Goal: Check status: Check status

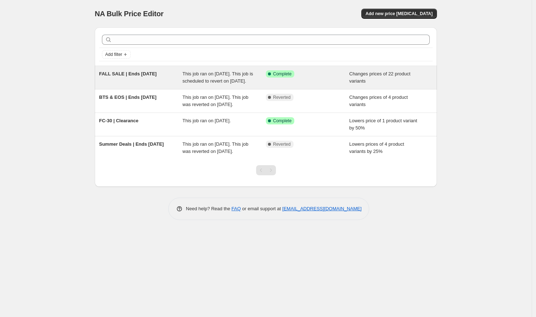
click at [226, 80] on span "This job ran on [DATE]. This job is scheduled to revert on [DATE]." at bounding box center [218, 77] width 71 height 13
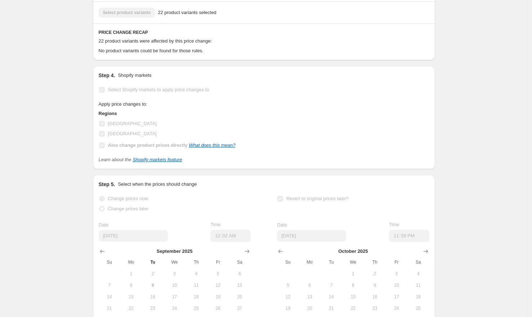
scroll to position [195, 0]
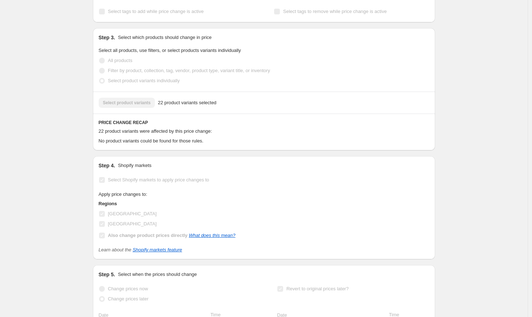
click at [209, 134] on span "22 product variants were affected by this price change:" at bounding box center [156, 130] width 114 height 5
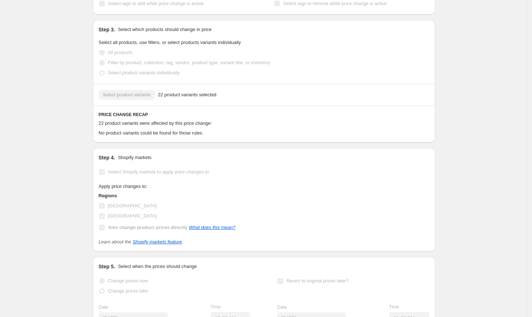
scroll to position [0, 0]
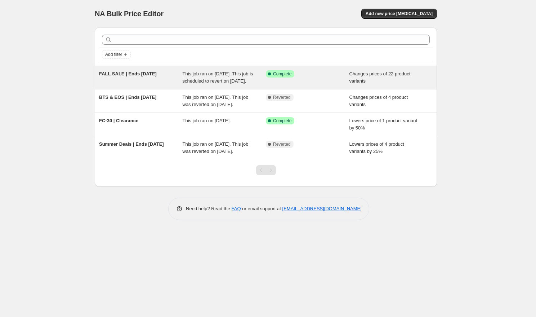
click at [242, 83] on span "This job ran on [DATE]. This job is scheduled to revert on [DATE]." at bounding box center [218, 77] width 71 height 13
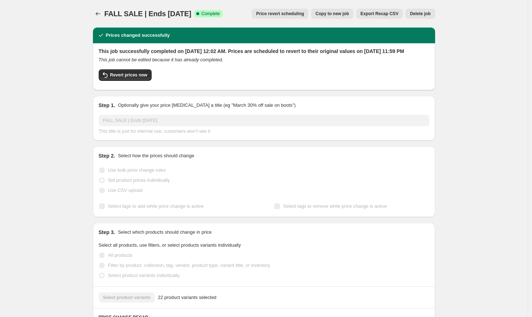
drag, startPoint x: 242, startPoint y: 68, endPoint x: 99, endPoint y: 65, distance: 142.8
click at [99, 65] on div "This job successfully completed on [DATE] 12:02 AM. Prices are scheduled to rev…" at bounding box center [266, 66] width 342 height 47
